Goal: Check status: Check status

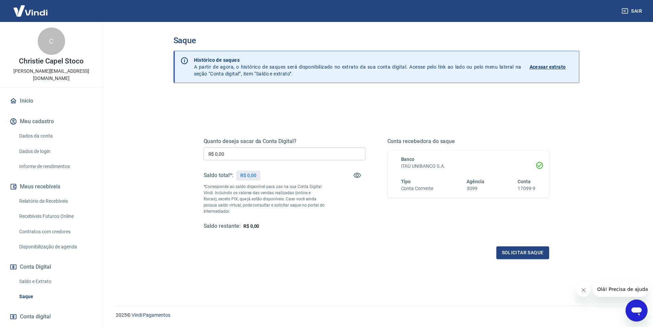
click at [580, 291] on button "Fechar mensagem da empresa" at bounding box center [583, 290] width 14 height 14
click at [159, 111] on div "Saque Histórico de saques A partir de agora, o histórico de saques será disponi…" at bounding box center [376, 159] width 439 height 275
